Goal: Communication & Community: Ask a question

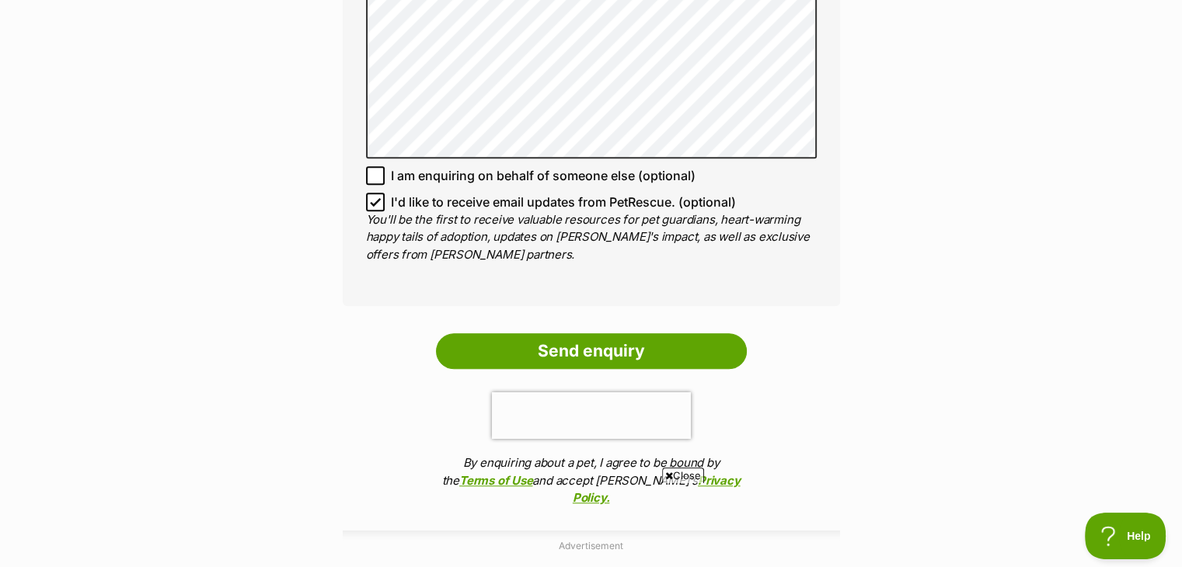
scroll to position [1166, 0]
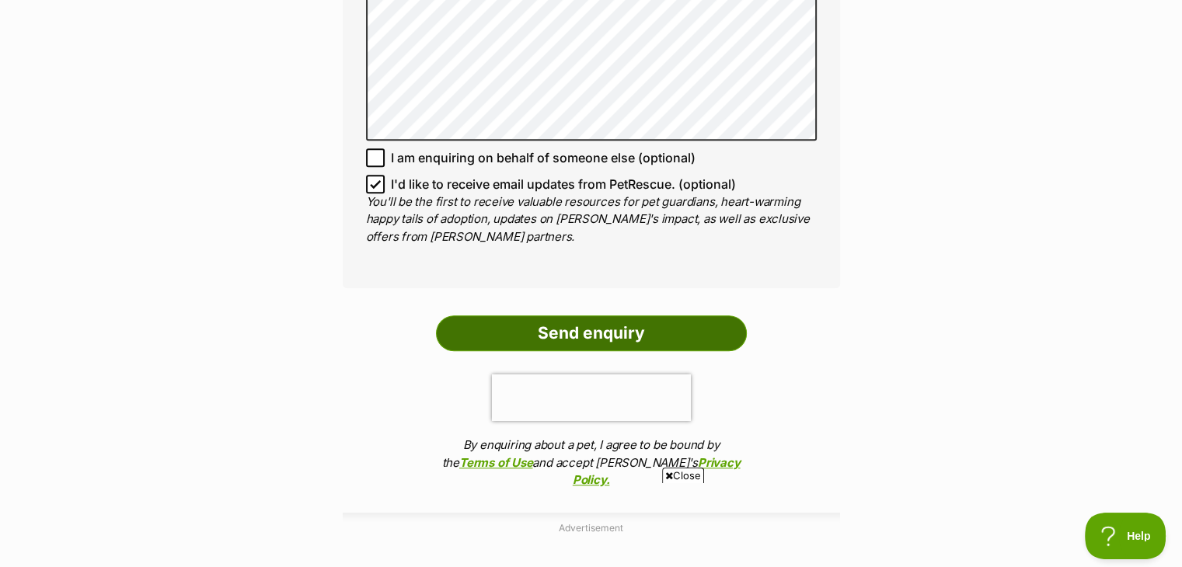
click at [635, 316] on input "Send enquiry" at bounding box center [591, 334] width 311 height 36
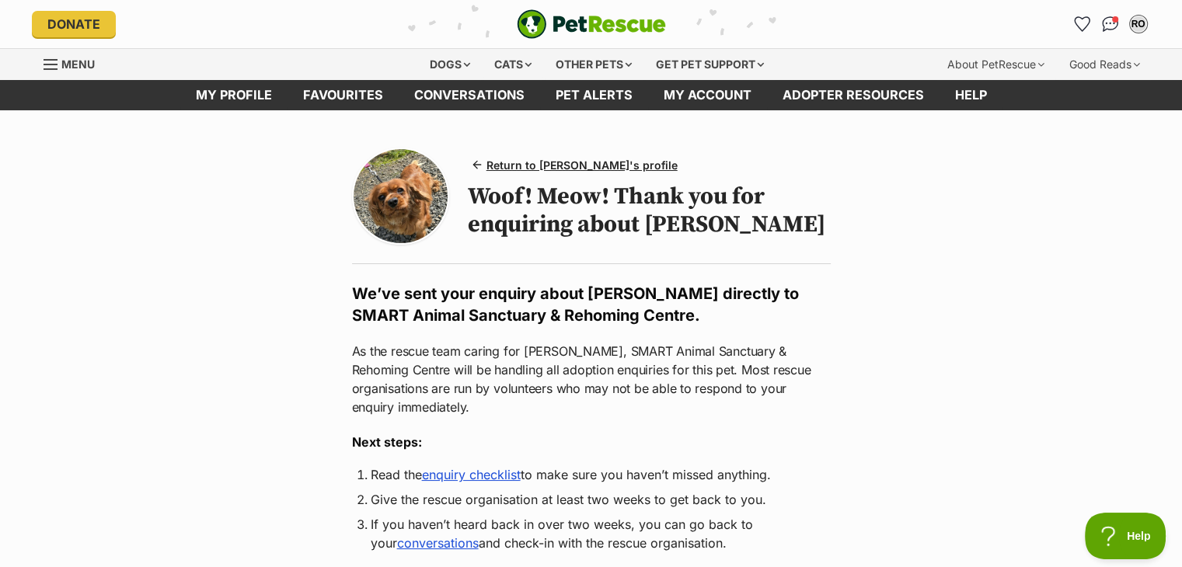
scroll to position [155, 0]
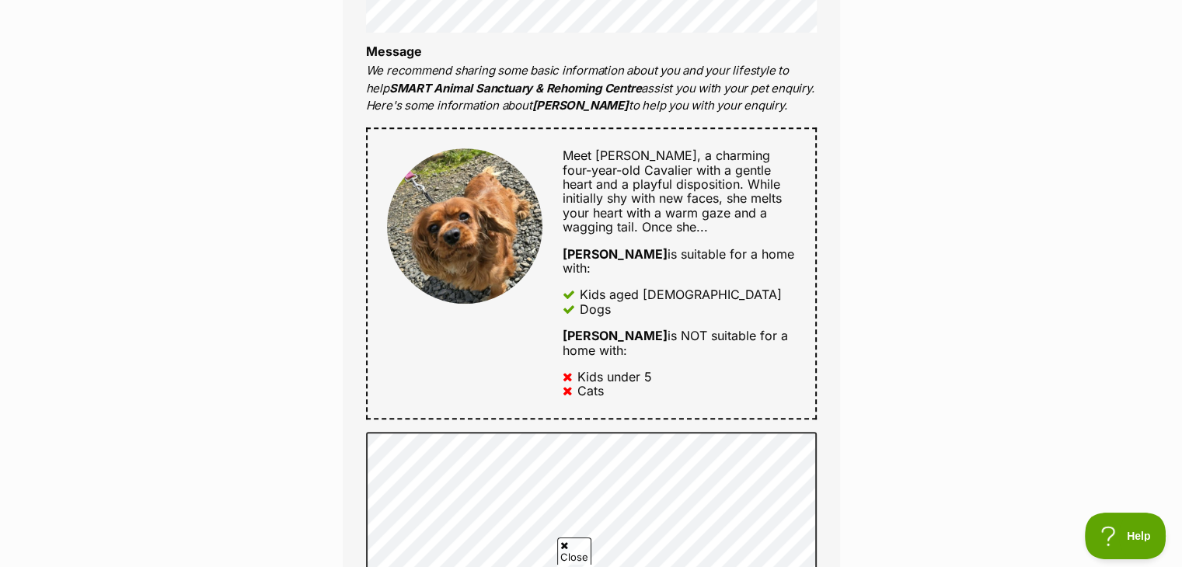
scroll to position [622, 0]
